Goal: Contribute content

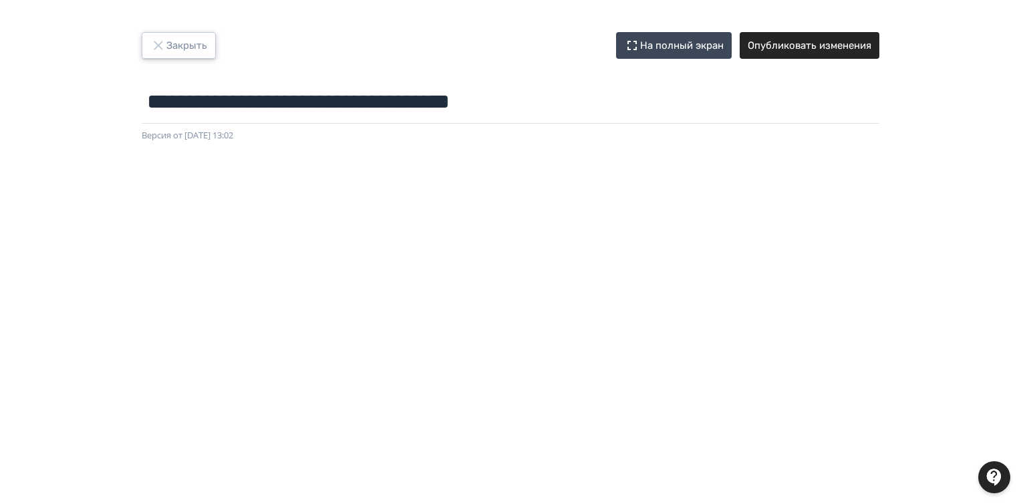
click at [160, 47] on icon "button" at bounding box center [158, 45] width 9 height 9
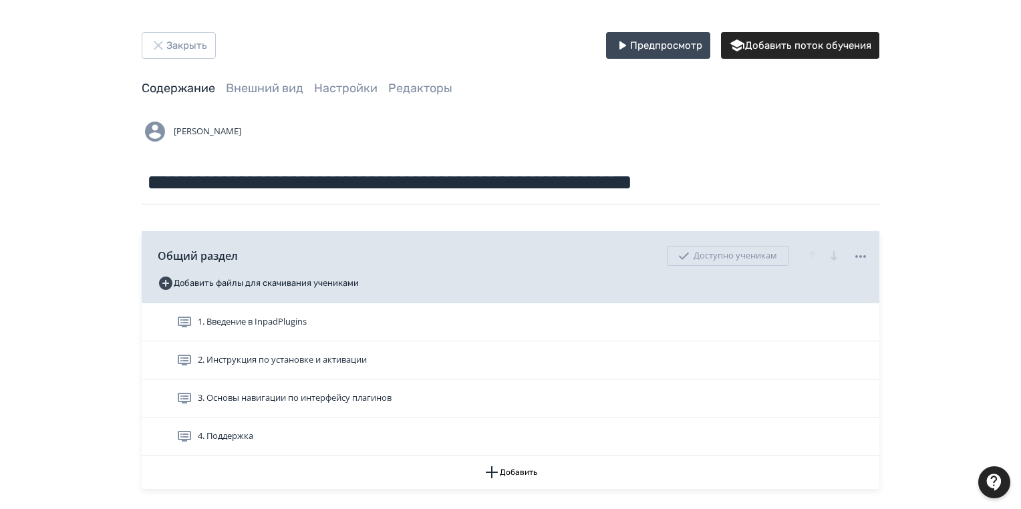
scroll to position [267, 0]
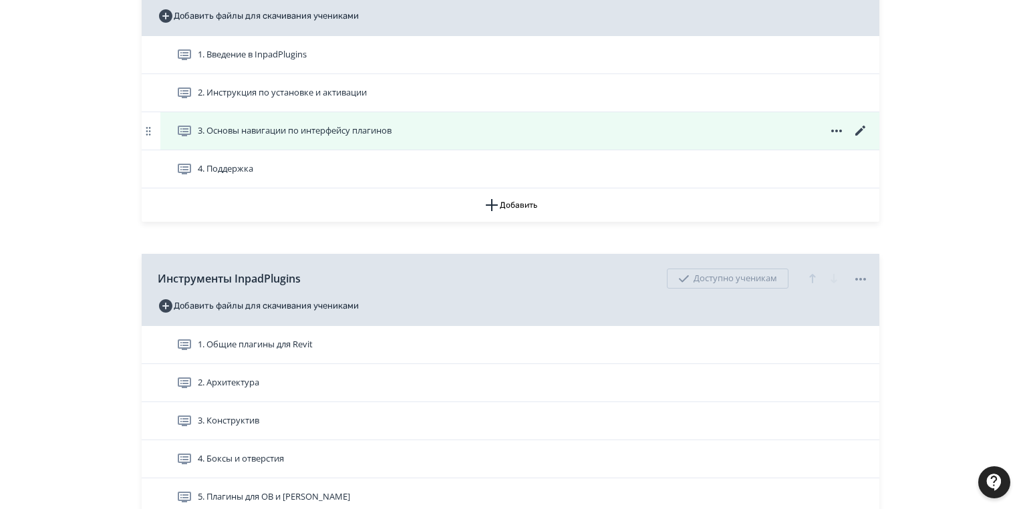
click at [859, 128] on icon at bounding box center [860, 131] width 16 height 16
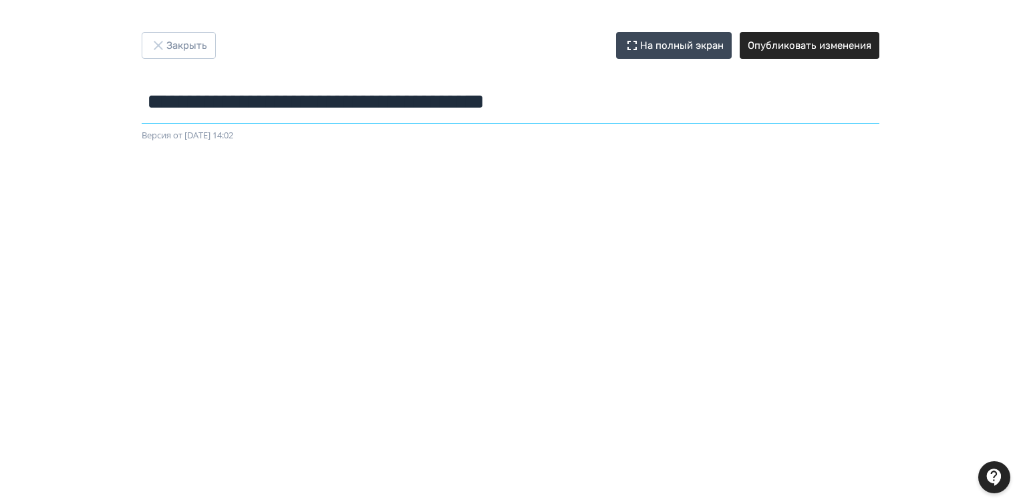
drag, startPoint x: 209, startPoint y: 107, endPoint x: 226, endPoint y: 104, distance: 16.9
click at [140, 99] on div "**********" at bounding box center [511, 87] width 802 height 110
click at [179, 37] on button "Закрыть" at bounding box center [179, 45] width 74 height 27
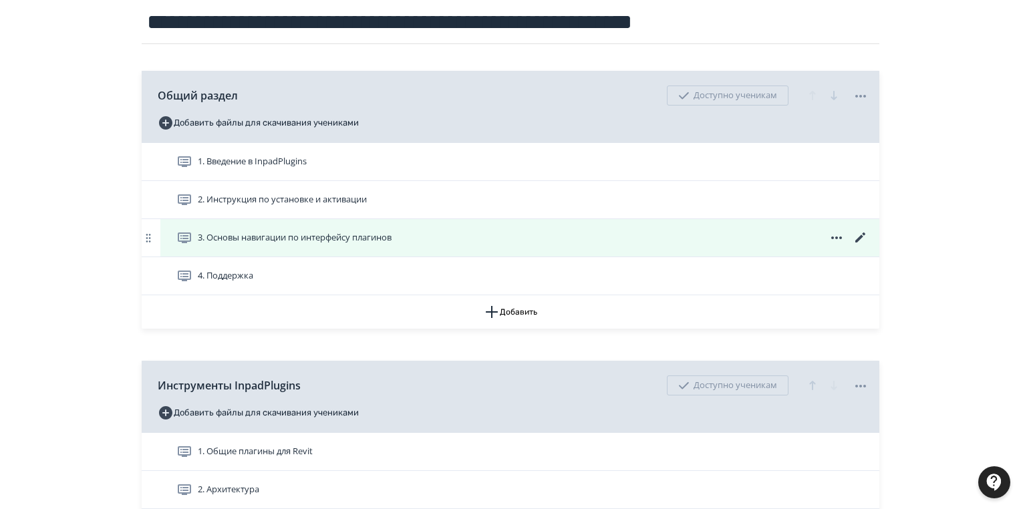
scroll to position [214, 0]
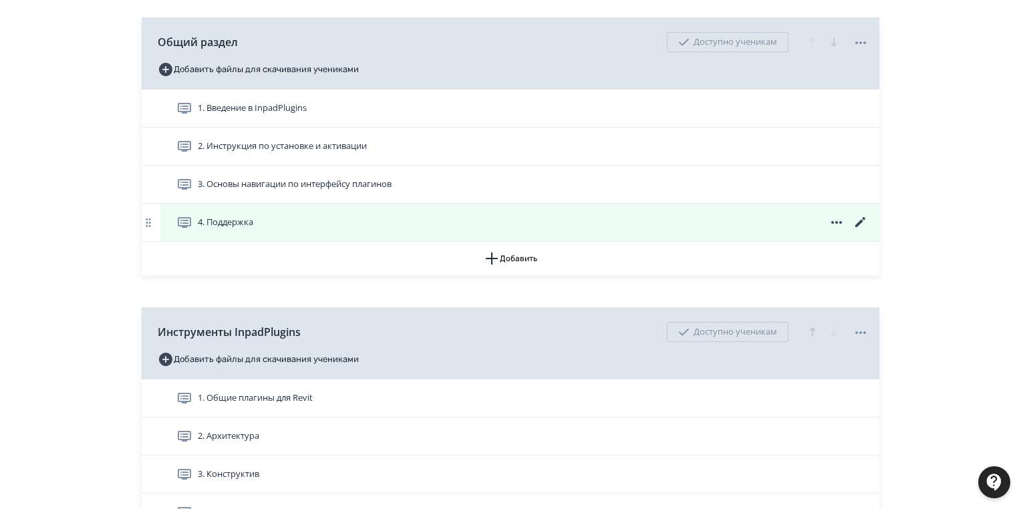
click at [863, 221] on icon at bounding box center [860, 222] width 16 height 16
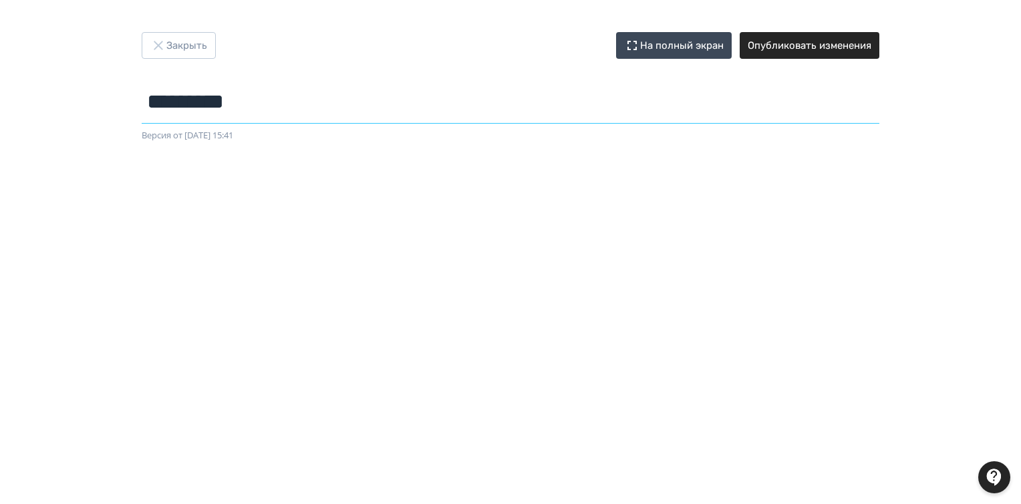
drag, startPoint x: 273, startPoint y: 107, endPoint x: 136, endPoint y: 98, distance: 137.2
click at [136, 98] on div "Закрыть На полный экран Опубликовать изменения ********* Название задания... Ве…" at bounding box center [511, 87] width 802 height 110
click at [793, 51] on button "Опубликовать изменения" at bounding box center [809, 45] width 140 height 27
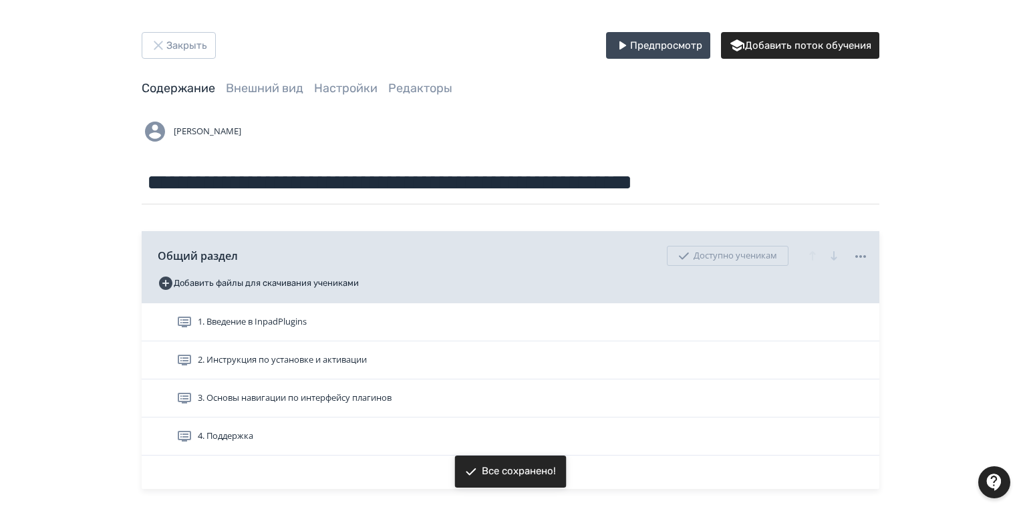
scroll to position [267, 0]
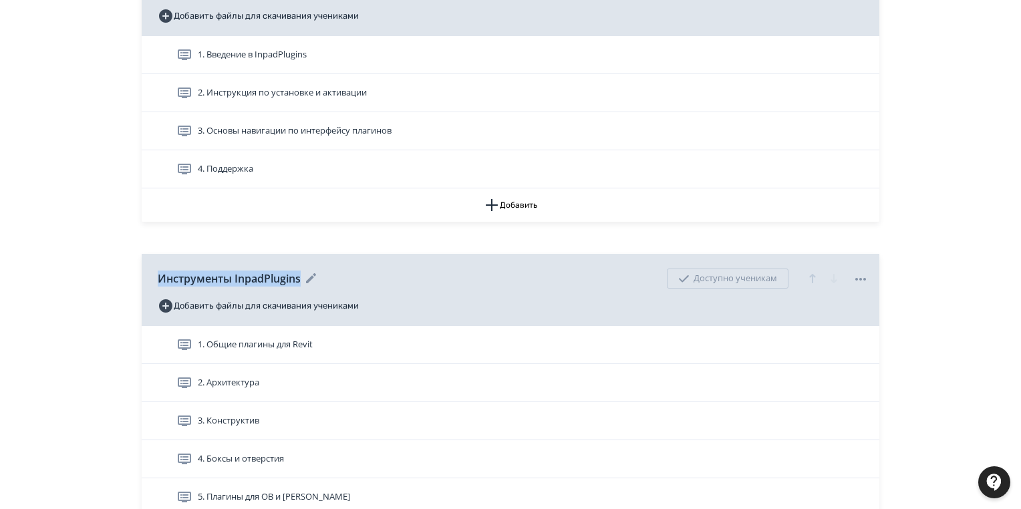
drag, startPoint x: 155, startPoint y: 277, endPoint x: 301, endPoint y: 283, distance: 145.7
click at [301, 283] on div "Инструменты InpadPlugins Доступно ученикам Добавить файлы для скачивания ученик…" at bounding box center [510, 290] width 737 height 72
copy span "Инструменты InpadPlugins"
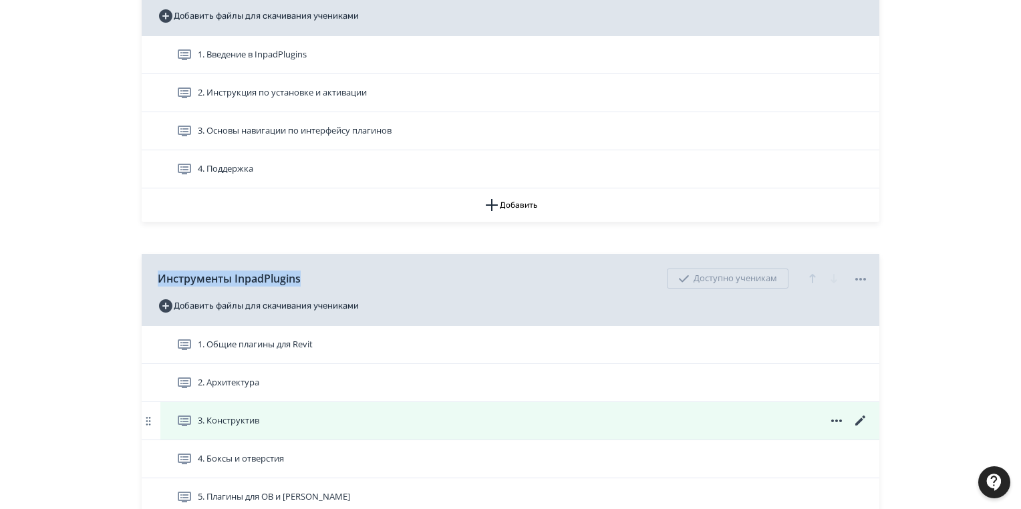
scroll to position [428, 0]
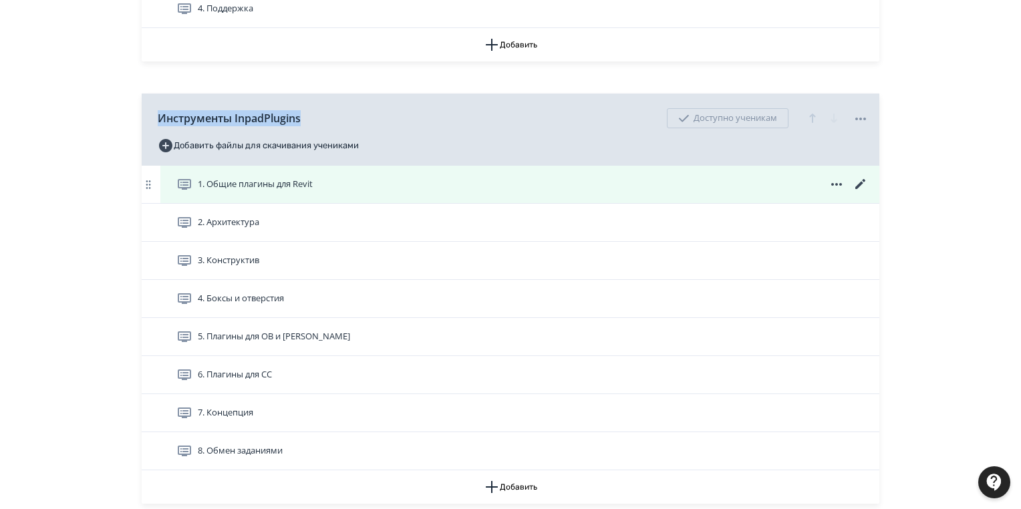
click at [862, 182] on icon at bounding box center [860, 184] width 16 height 16
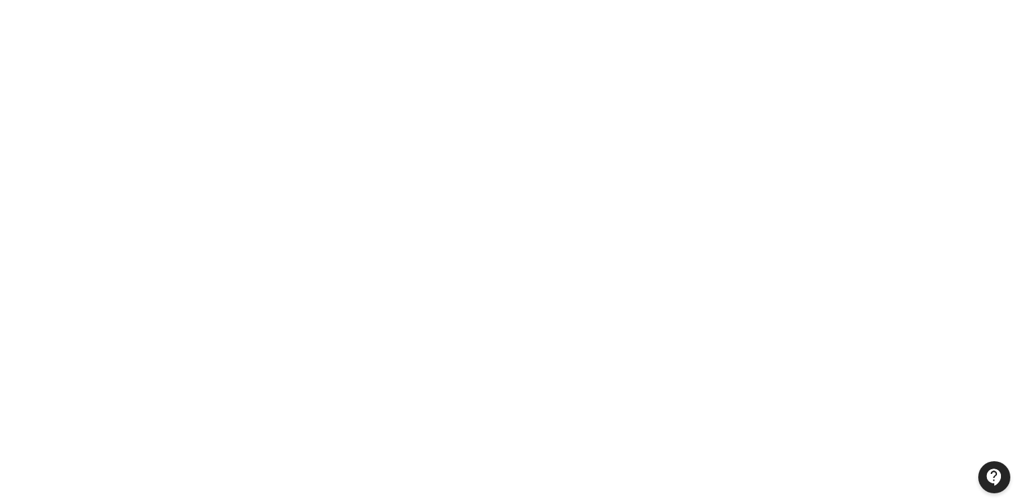
scroll to position [265, 0]
